Goal: Register for event/course

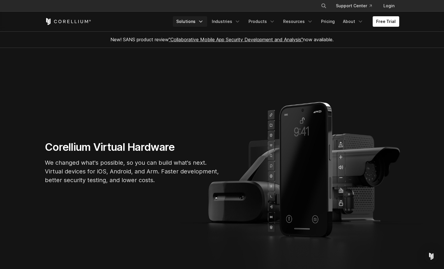
click at [203, 21] on icon "Navigation Menu" at bounding box center [201, 22] width 6 height 6
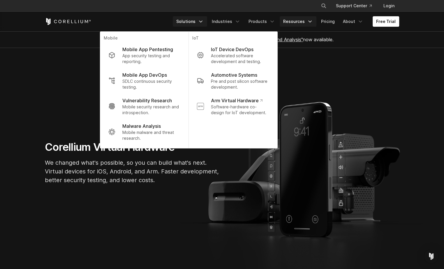
click at [307, 22] on link "Resources" at bounding box center [297, 21] width 37 height 10
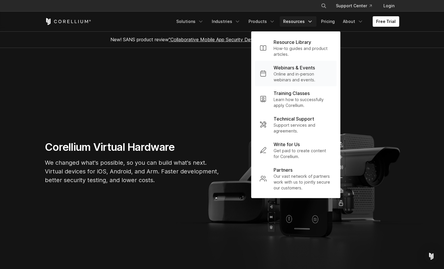
click at [295, 69] on p "Webinars & Events" at bounding box center [293, 67] width 41 height 7
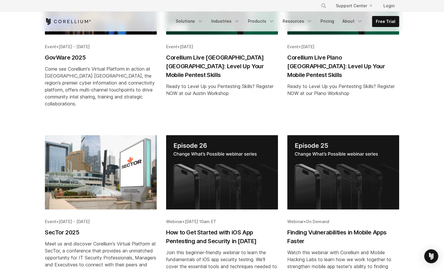
scroll to position [248, 0]
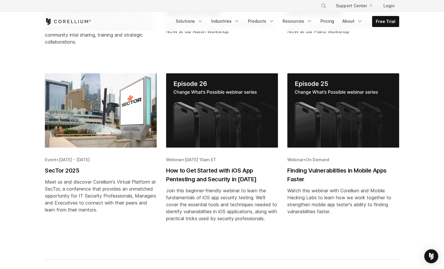
click at [439, 98] on div "All Event Webinar *** ***** ******* Event • October 21 - 23, 2025 GovWare 2025 …" at bounding box center [222, 87] width 444 height 466
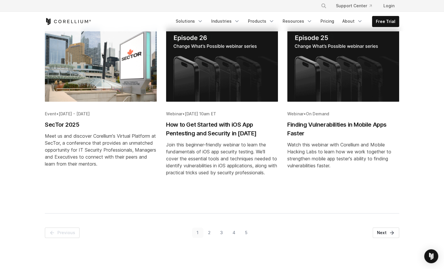
scroll to position [307, 0]
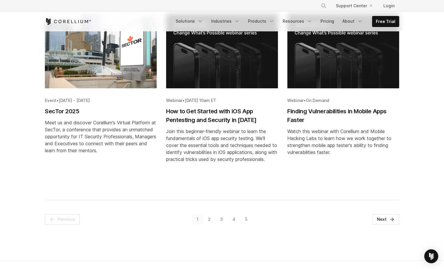
click at [209, 218] on link "2" at bounding box center [209, 219] width 12 height 10
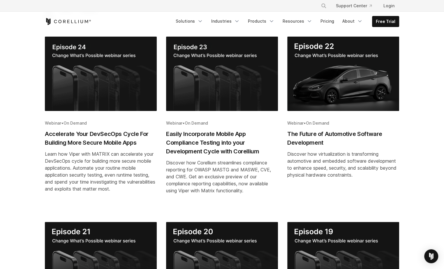
scroll to position [114, 0]
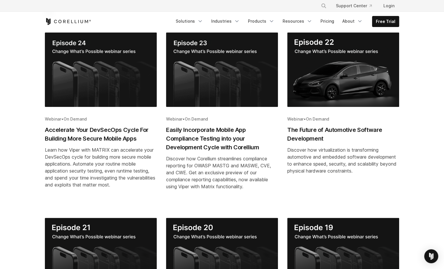
click at [194, 129] on h2 "Easily Incorporate Mobile App Compliance Testing into your Development Cycle wi…" at bounding box center [222, 139] width 112 height 26
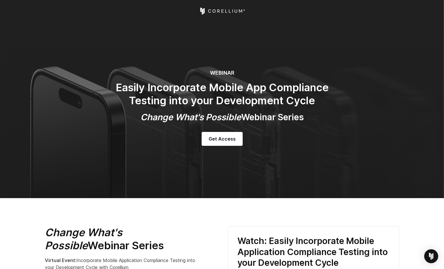
select select "**********"
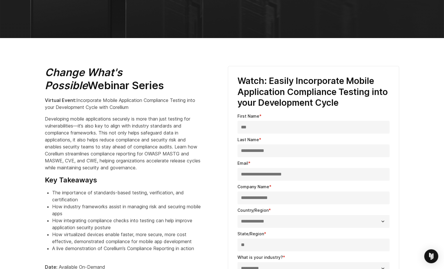
scroll to position [170, 0]
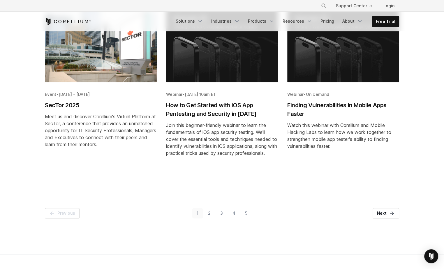
scroll to position [278, 0]
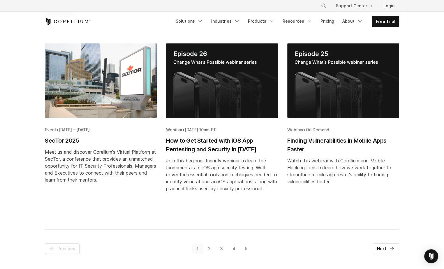
click at [234, 136] on h2 "How to Get Started with iOS App Pentesting and Security in [DATE]" at bounding box center [222, 144] width 112 height 17
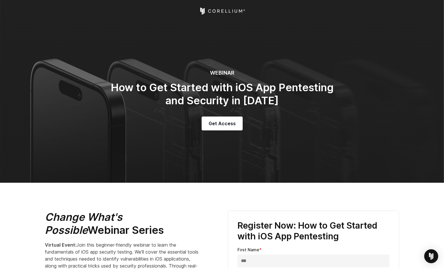
select select "**********"
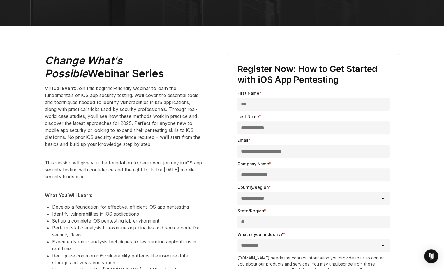
scroll to position [146, 0]
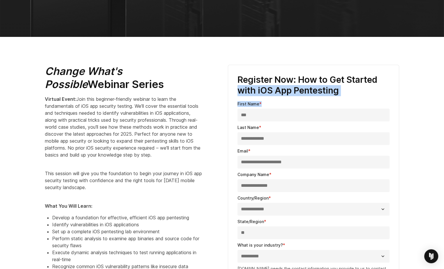
drag, startPoint x: 443, startPoint y: 66, endPoint x: 442, endPoint y: 104, distance: 37.5
click at [442, 104] on section "Change What's Possible Webinar Series Virtual Event: Join this beginner-friendl…" at bounding box center [222, 234] width 444 height 394
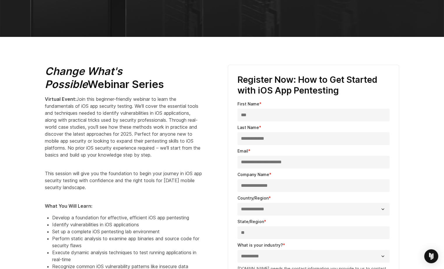
drag, startPoint x: 442, startPoint y: 104, endPoint x: 431, endPoint y: 109, distance: 12.2
click at [431, 109] on section "Change What's Possible Webinar Series Virtual Event: Join this beginner-friendl…" at bounding box center [222, 234] width 444 height 394
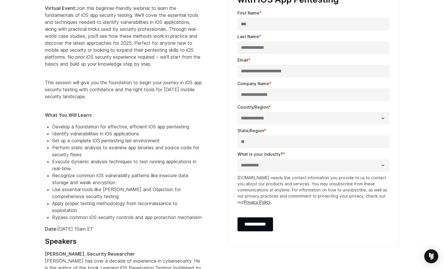
scroll to position [238, 0]
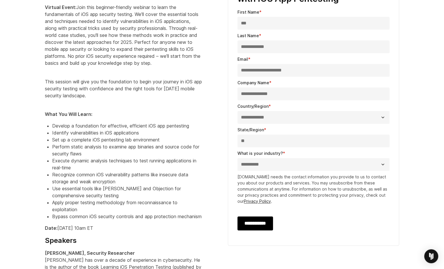
click at [262, 226] on input "**********" at bounding box center [255, 224] width 36 height 14
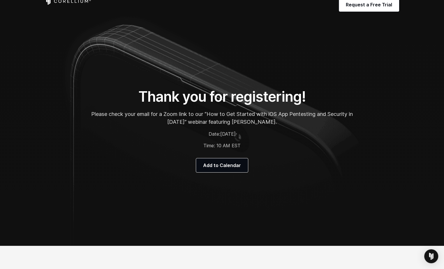
scroll to position [7, 0]
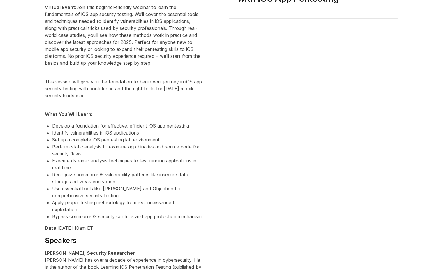
select select "**********"
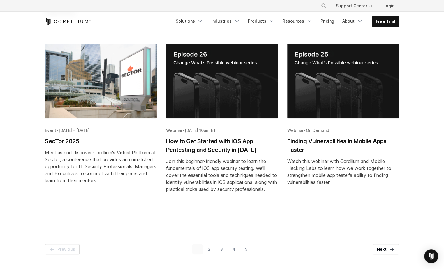
click at [210, 249] on link "2" at bounding box center [209, 249] width 12 height 10
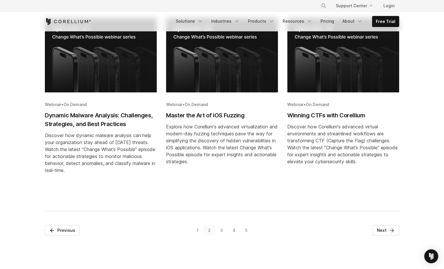
scroll to position [326, 0]
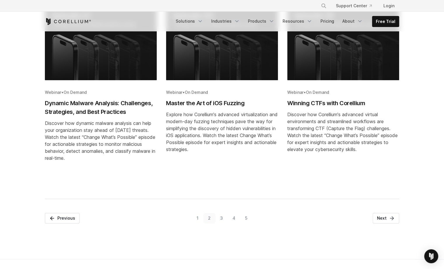
click at [234, 219] on link "4" at bounding box center [233, 218] width 13 height 10
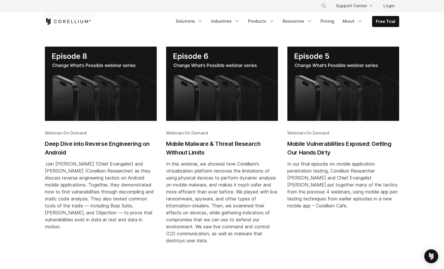
scroll to position [439, 0]
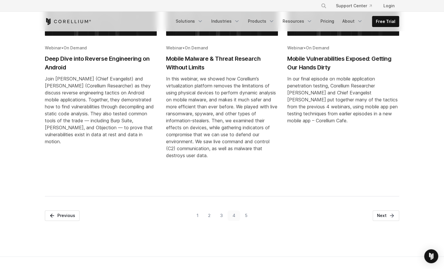
click at [245, 216] on link "5" at bounding box center [246, 216] width 12 height 10
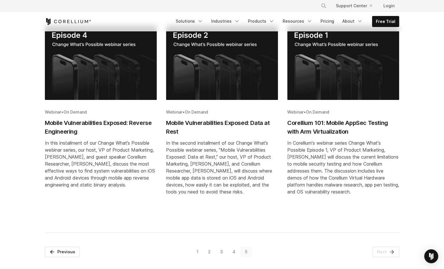
scroll to position [102, 0]
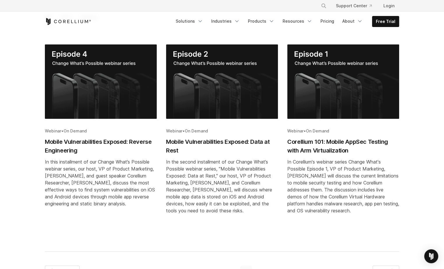
click at [309, 146] on h2 "Corellium 101: Mobile AppSec Testing with Arm Virtualization" at bounding box center [343, 146] width 112 height 17
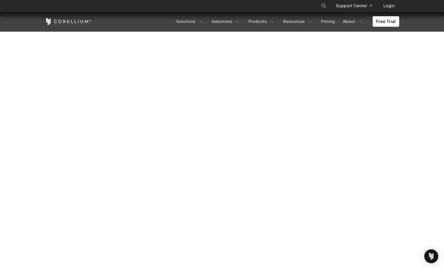
scroll to position [101, 0]
